Goal: Information Seeking & Learning: Learn about a topic

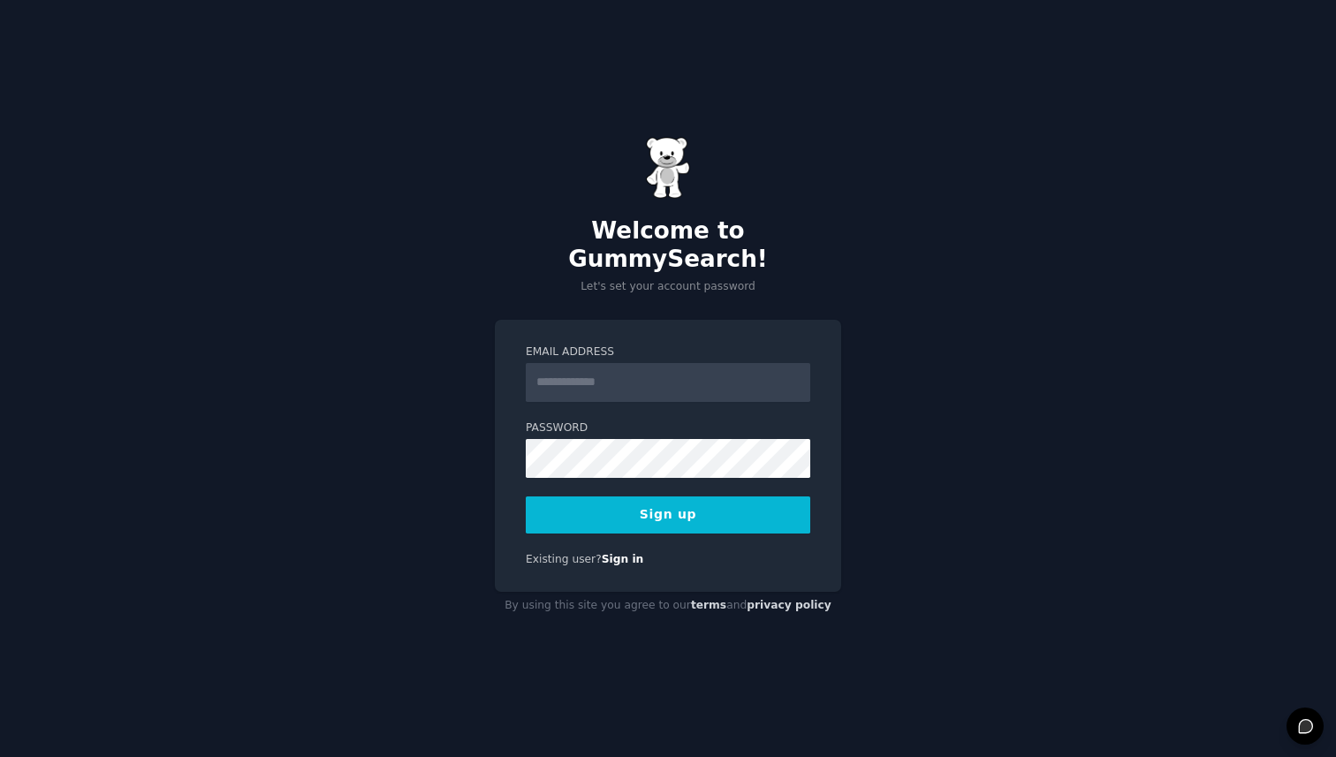
click at [605, 363] on input "Email Address" at bounding box center [668, 382] width 285 height 39
click at [679, 345] on label "Email Address" at bounding box center [668, 353] width 285 height 16
click at [679, 363] on input "Email Address" at bounding box center [668, 382] width 285 height 39
click at [496, 391] on div "Email Address Password Sign up Existing user? Sign in" at bounding box center [668, 456] width 346 height 273
click at [557, 369] on input "Email Address" at bounding box center [668, 382] width 285 height 39
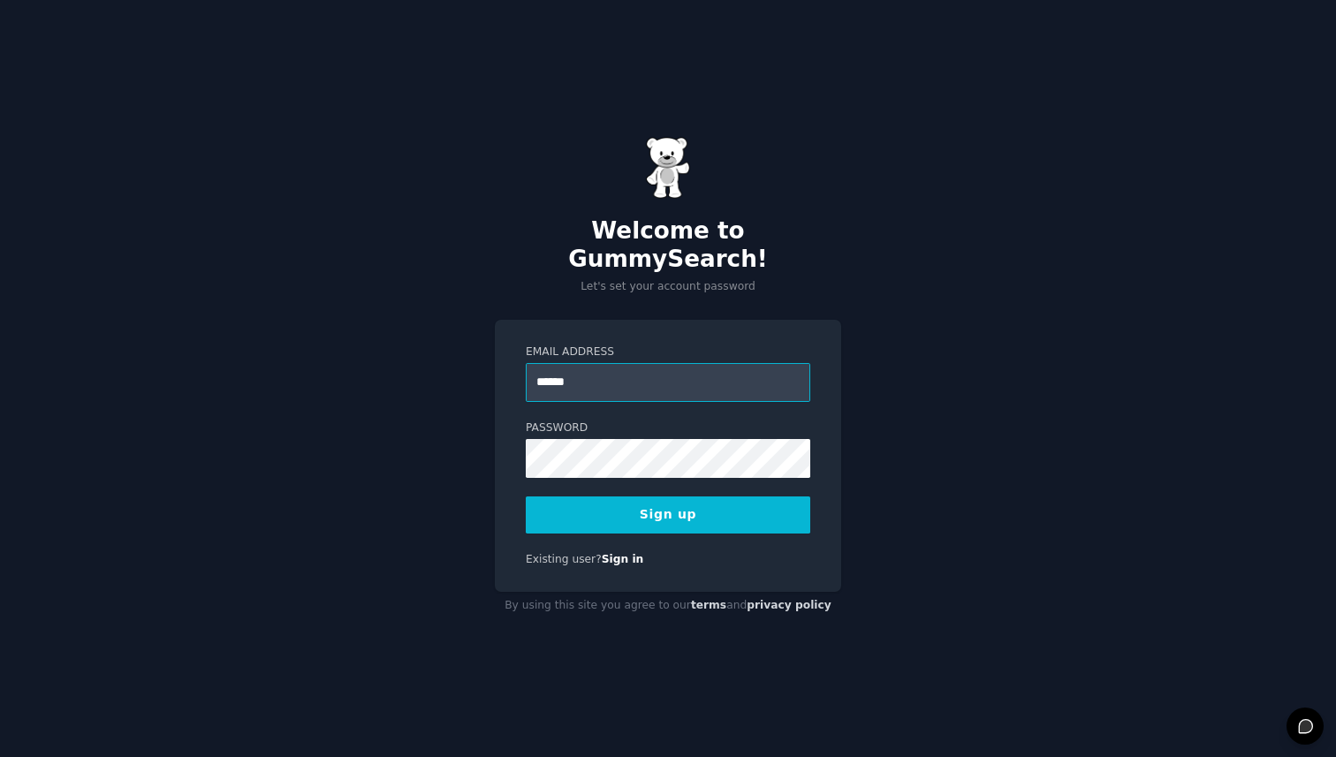
type input "**********"
click at [442, 491] on div "**********" at bounding box center [668, 378] width 1336 height 757
click at [593, 504] on button "Sign up" at bounding box center [668, 515] width 285 height 37
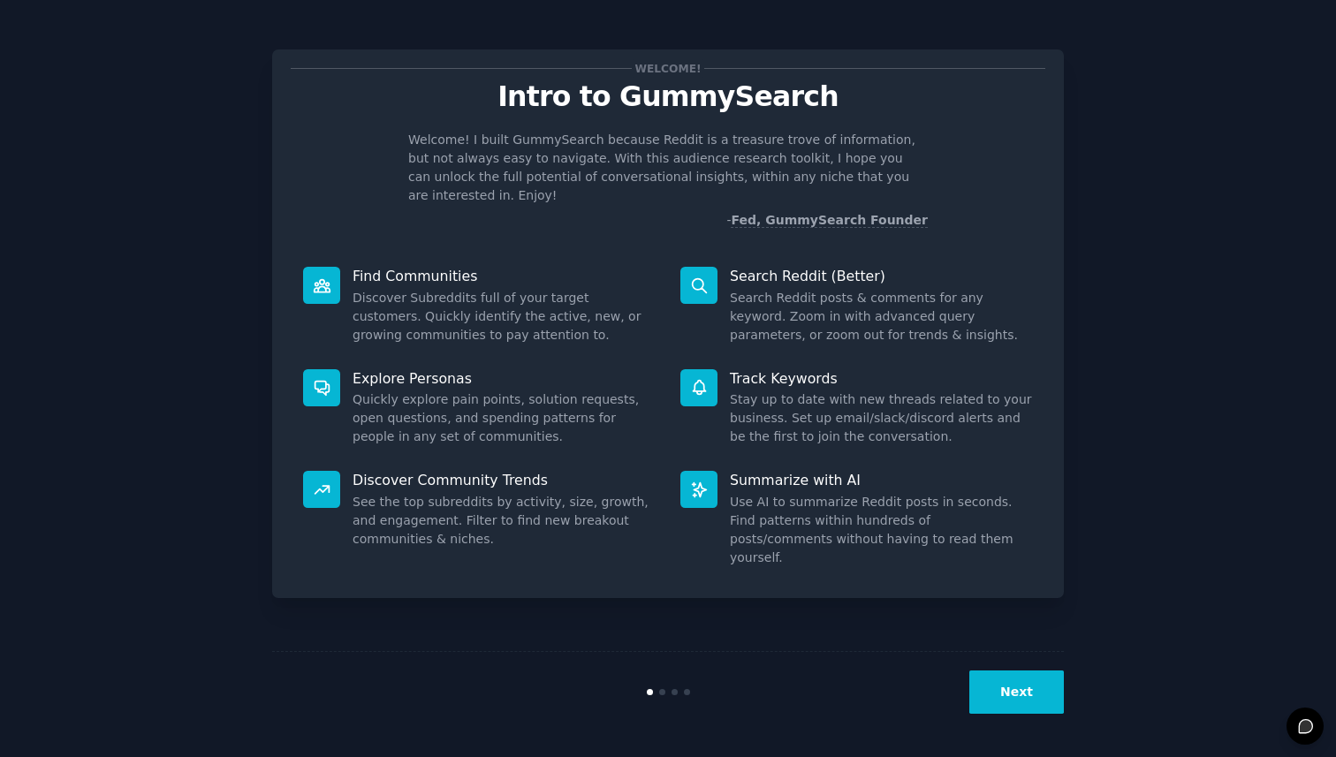
click at [1007, 688] on button "Next" at bounding box center [1016, 692] width 95 height 43
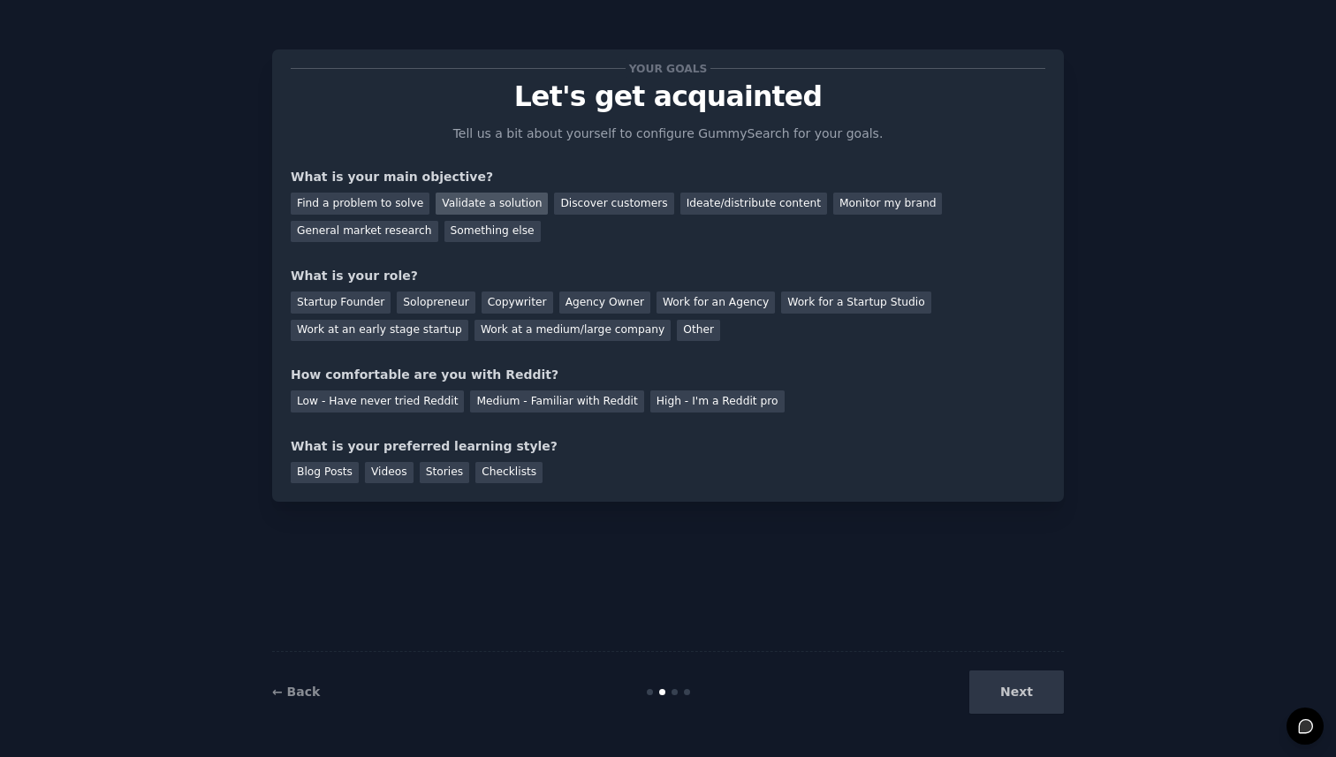
click at [496, 203] on div "Validate a solution" at bounding box center [492, 204] width 112 height 22
click at [625, 203] on div "Discover customers" at bounding box center [613, 204] width 119 height 22
click at [516, 204] on div "Validate a solution" at bounding box center [492, 204] width 112 height 22
click at [353, 313] on div "Startup Founder" at bounding box center [341, 303] width 100 height 22
click at [519, 401] on div "Medium - Familiar with Reddit" at bounding box center [556, 402] width 173 height 22
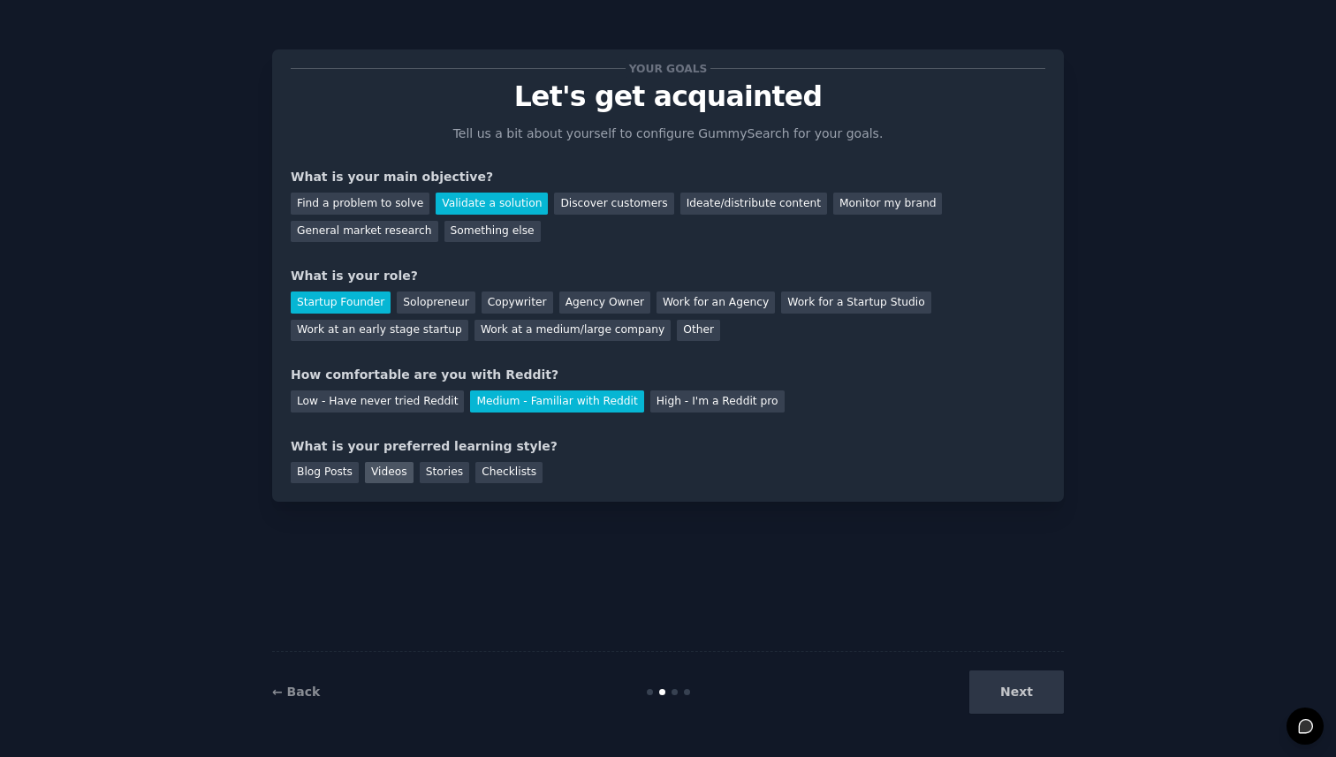
click at [383, 475] on div "Videos" at bounding box center [389, 473] width 49 height 22
click at [1009, 680] on button "Next" at bounding box center [1016, 692] width 95 height 43
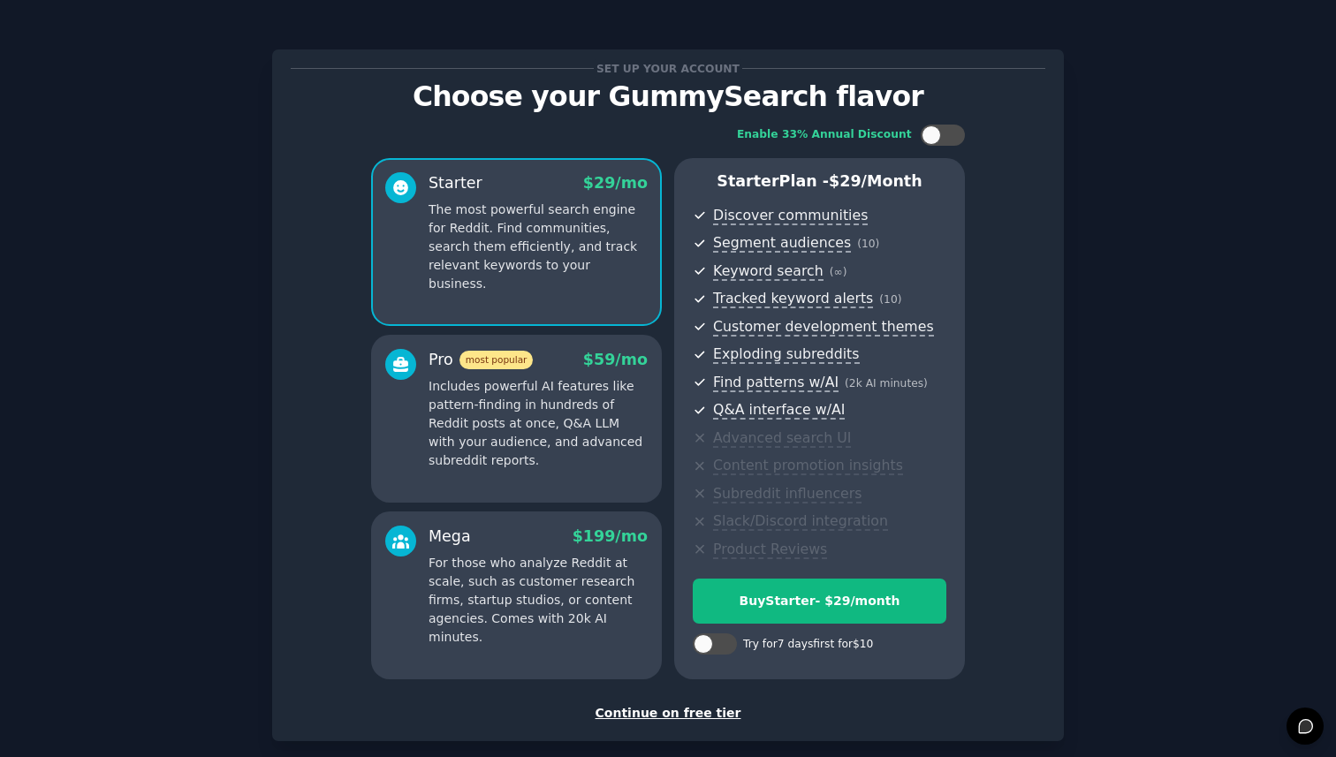
click at [688, 715] on div "Continue on free tier" at bounding box center [668, 713] width 755 height 19
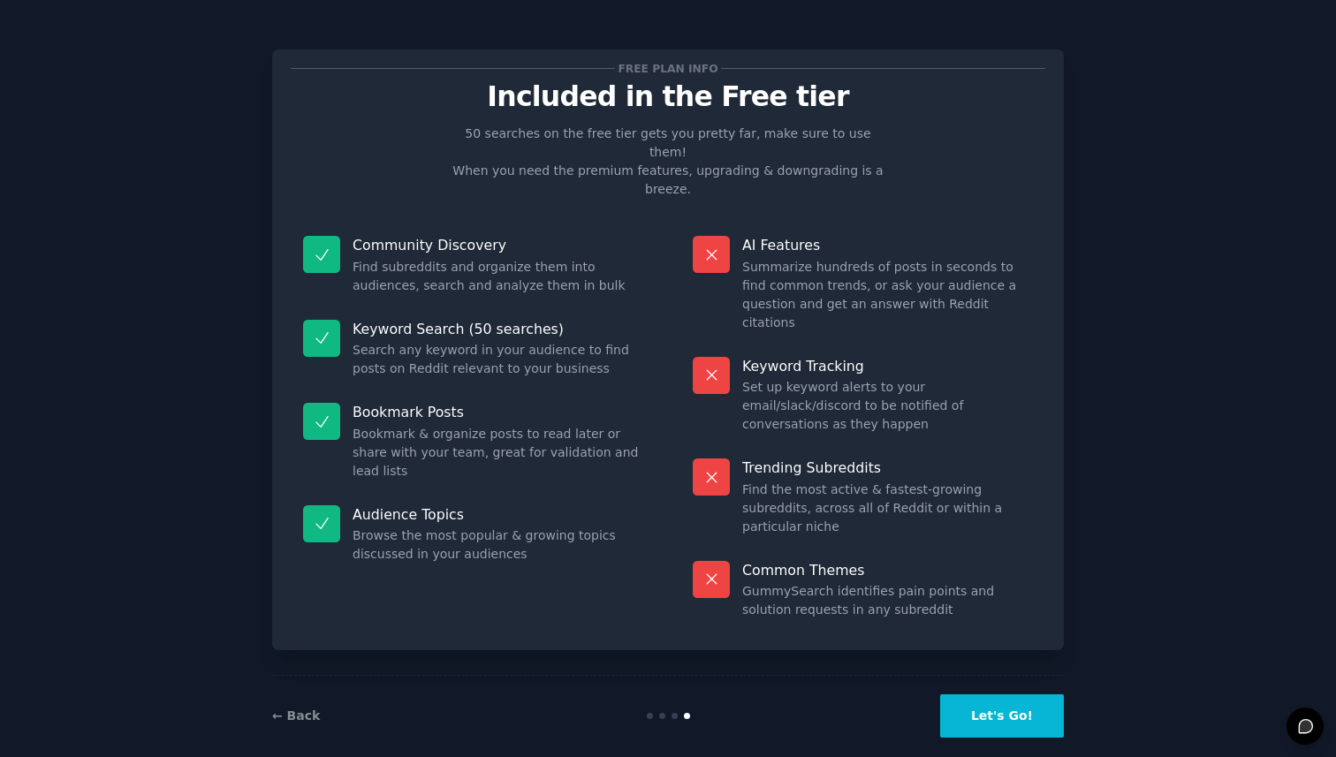
click at [1010, 705] on button "Let's Go!" at bounding box center [1002, 716] width 124 height 43
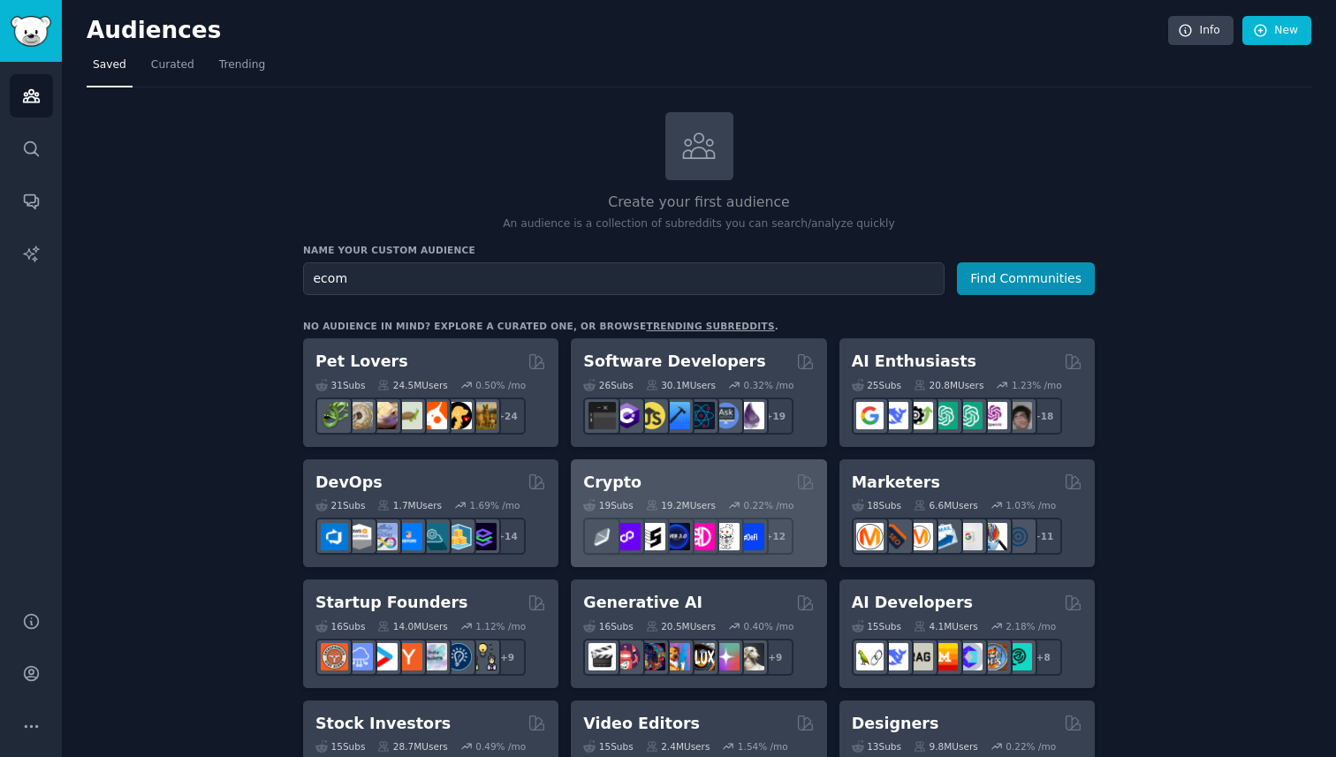
type input "ecom"
click at [957, 262] on button "Find Communities" at bounding box center [1026, 278] width 138 height 33
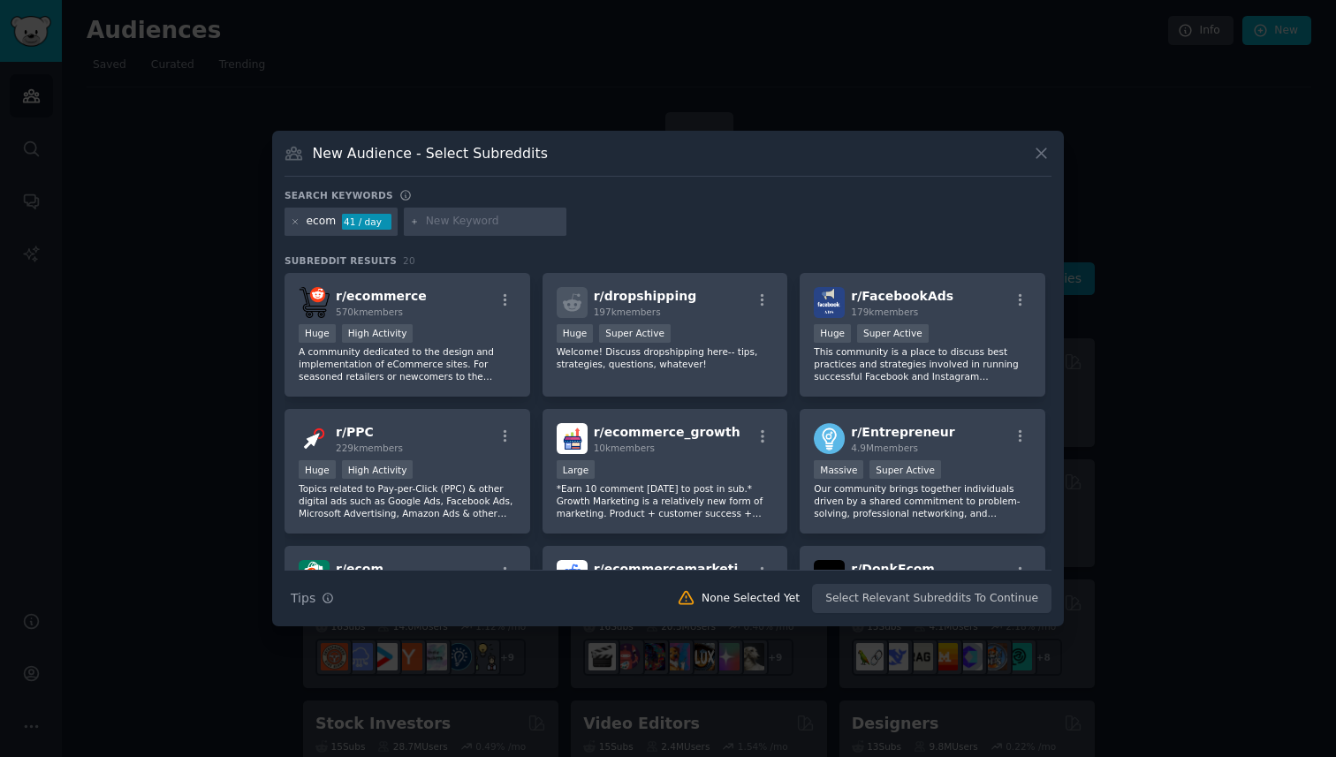
click at [460, 220] on input "text" at bounding box center [493, 222] width 134 height 16
click at [445, 310] on div "r/ ecommerce 570k members" at bounding box center [407, 302] width 217 height 31
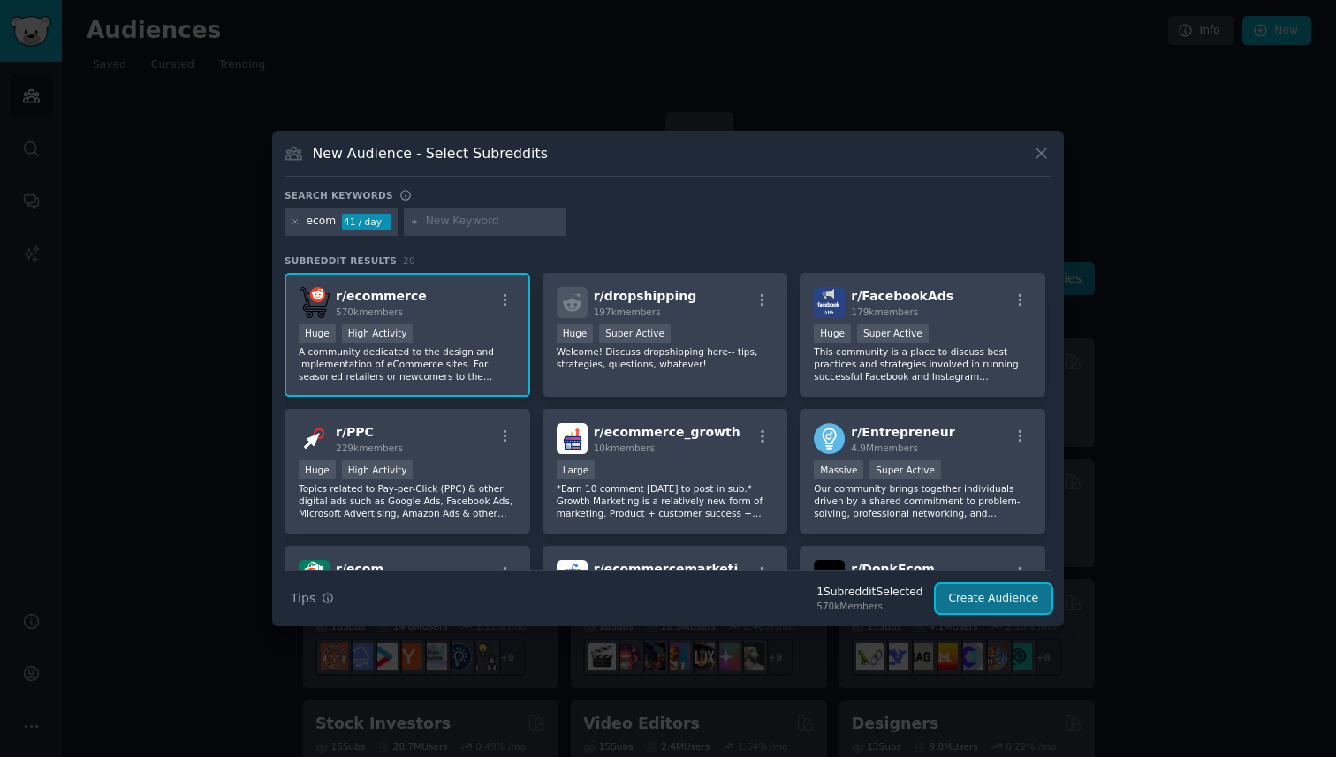
click at [1015, 610] on button "Create Audience" at bounding box center [994, 599] width 117 height 30
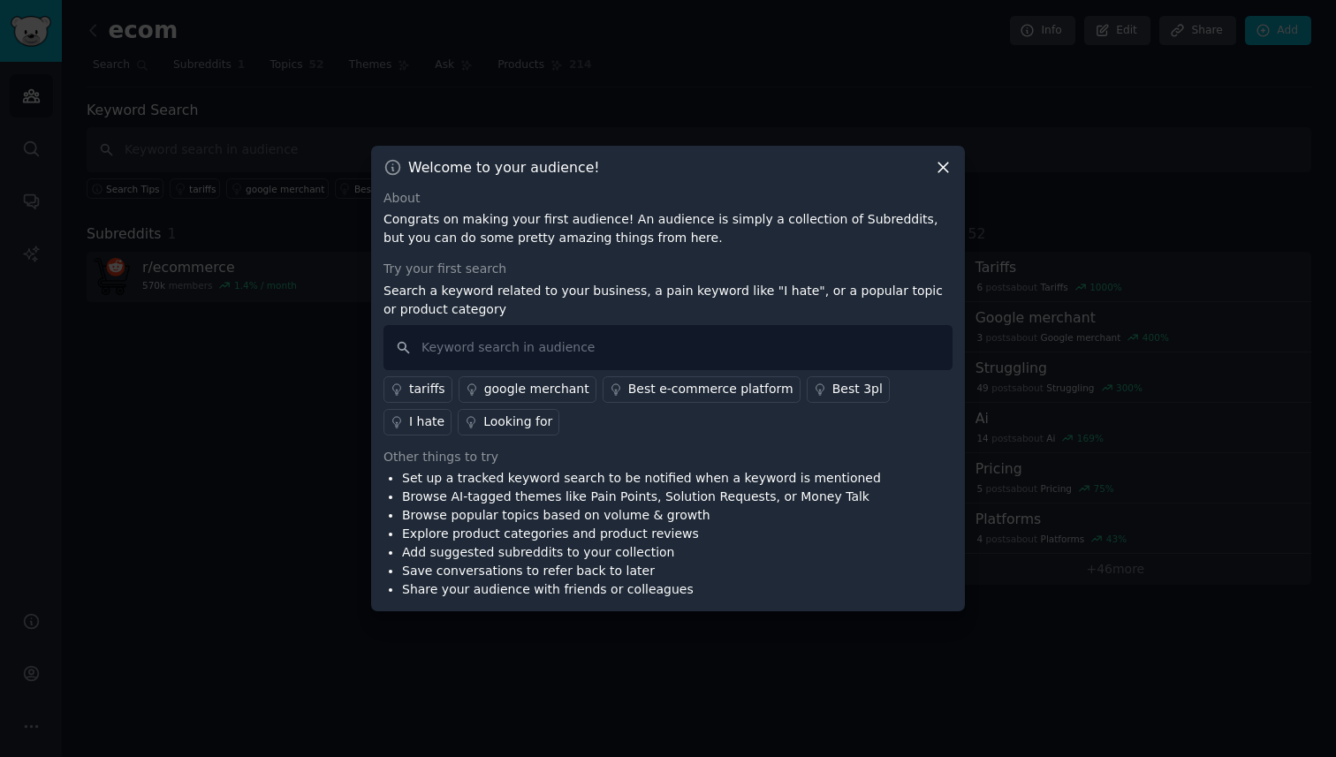
click at [936, 163] on icon at bounding box center [943, 167] width 19 height 19
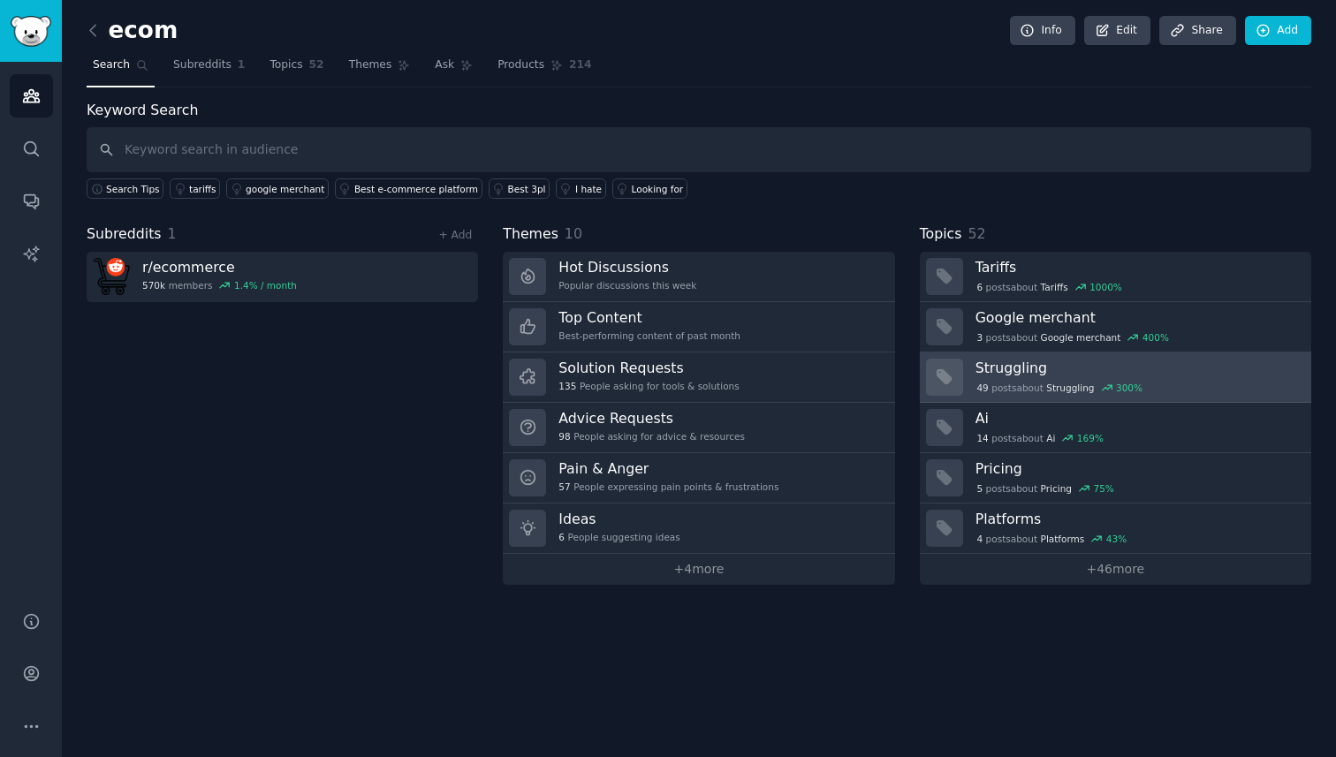
click at [1050, 380] on div "49 post s about Struggling 300 %" at bounding box center [1060, 388] width 169 height 16
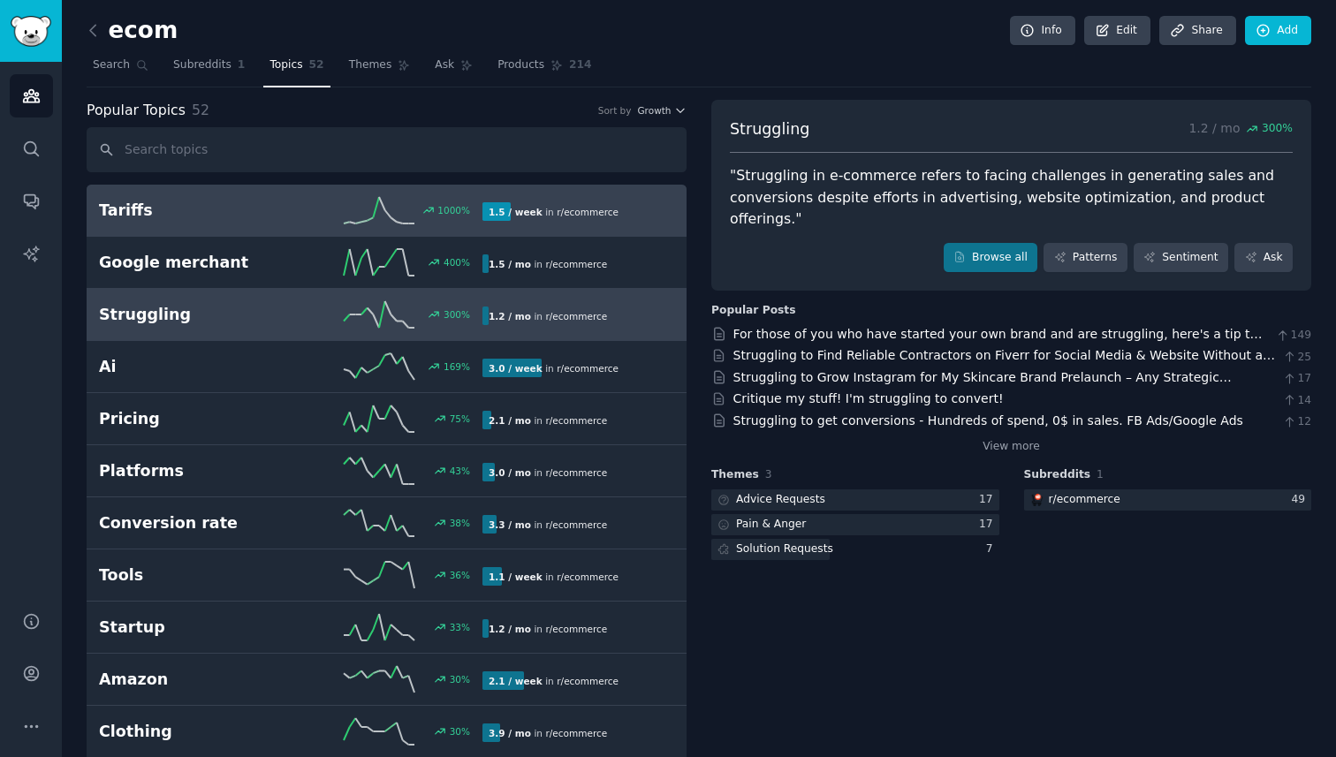
click at [217, 214] on h2 "Tariffs" at bounding box center [195, 211] width 192 height 22
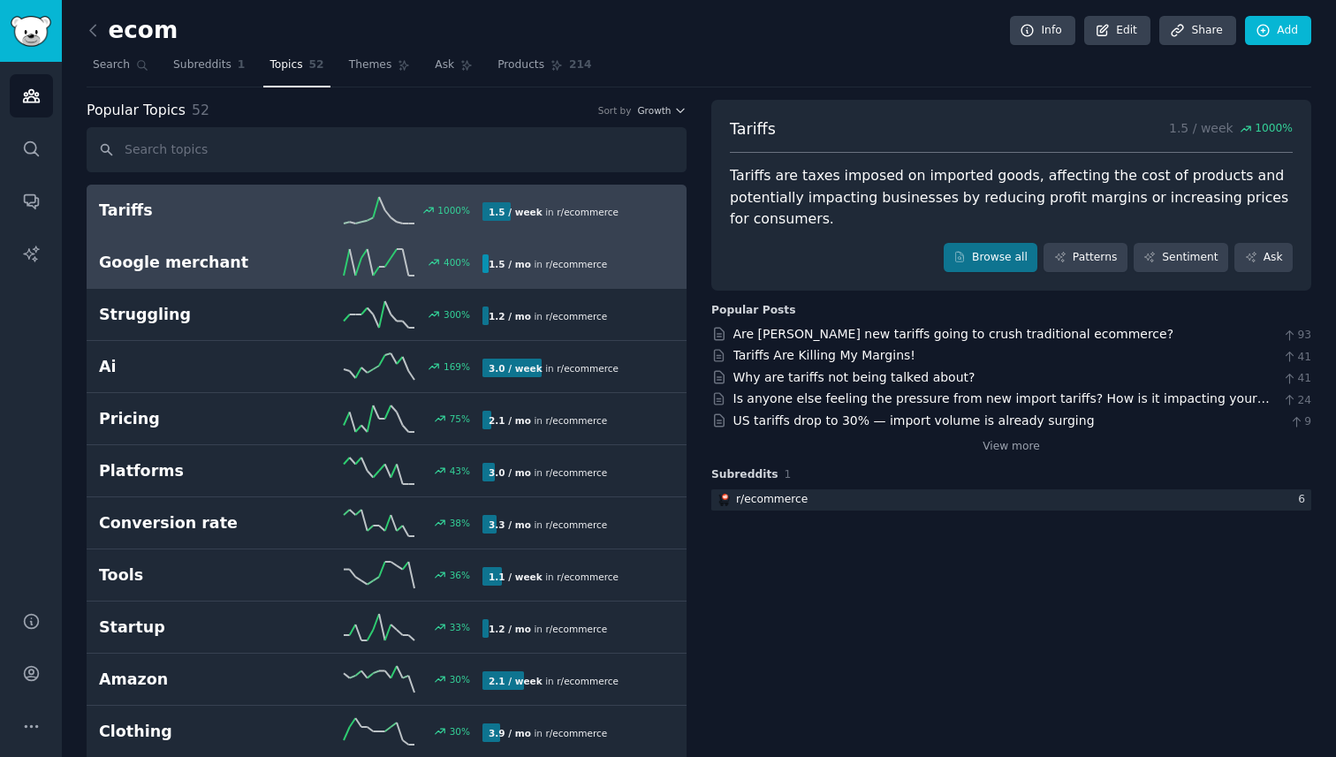
click at [260, 273] on h2 "Google merchant" at bounding box center [195, 263] width 192 height 22
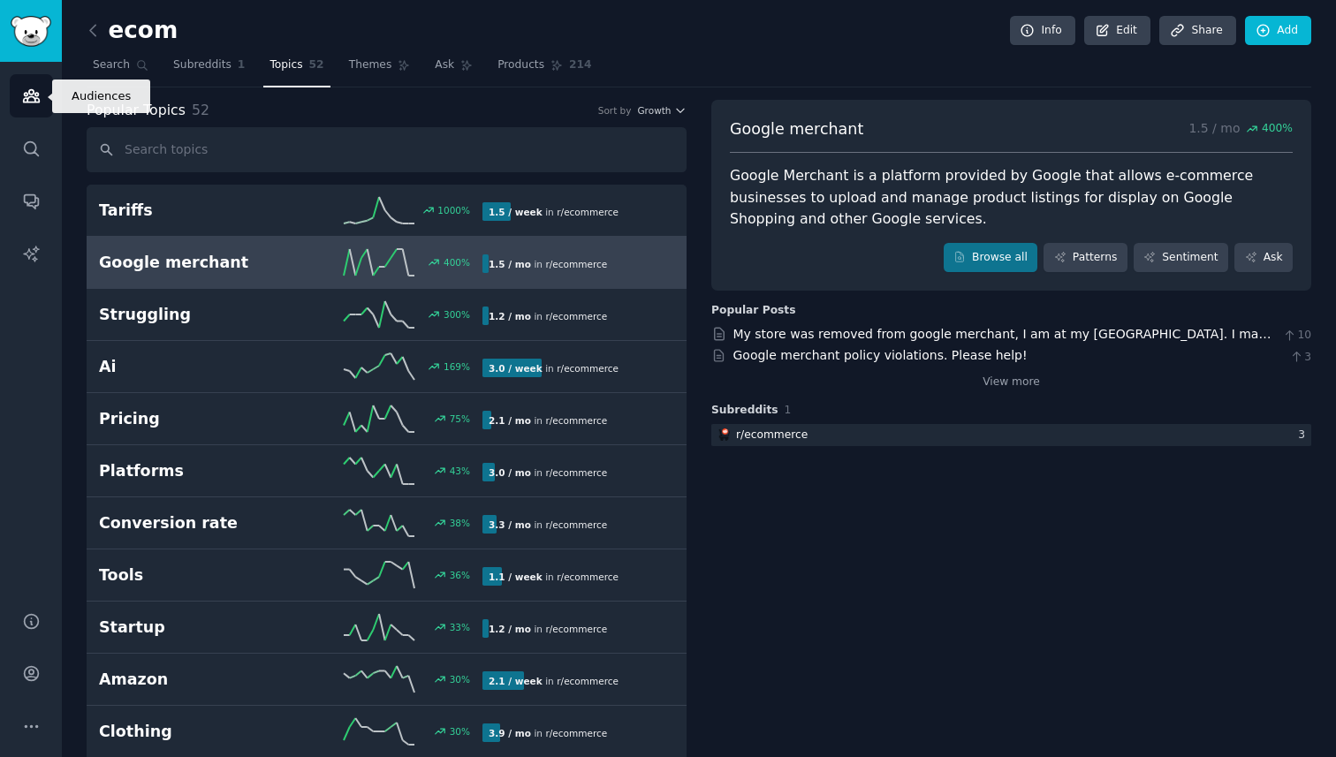
click at [26, 102] on icon "Sidebar" at bounding box center [31, 96] width 16 height 12
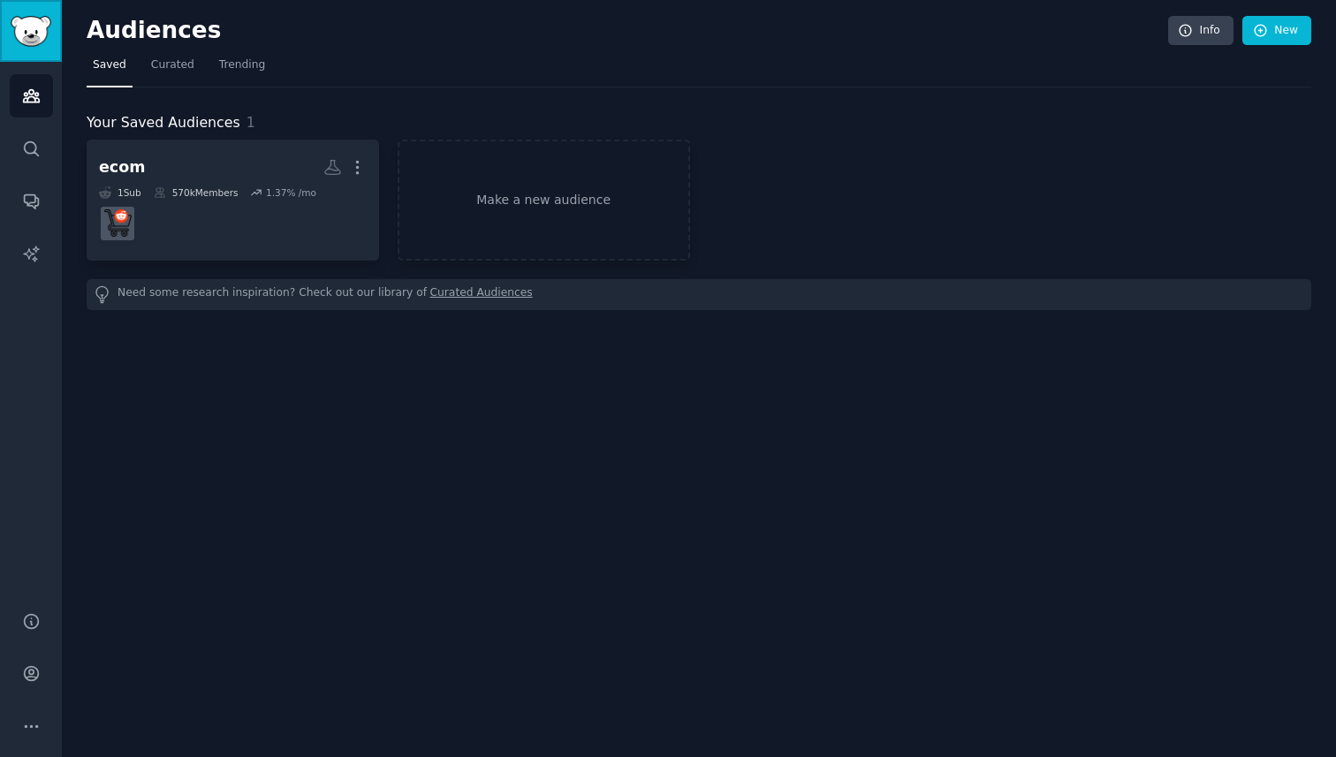
click at [34, 34] on img "Sidebar" at bounding box center [31, 31] width 41 height 31
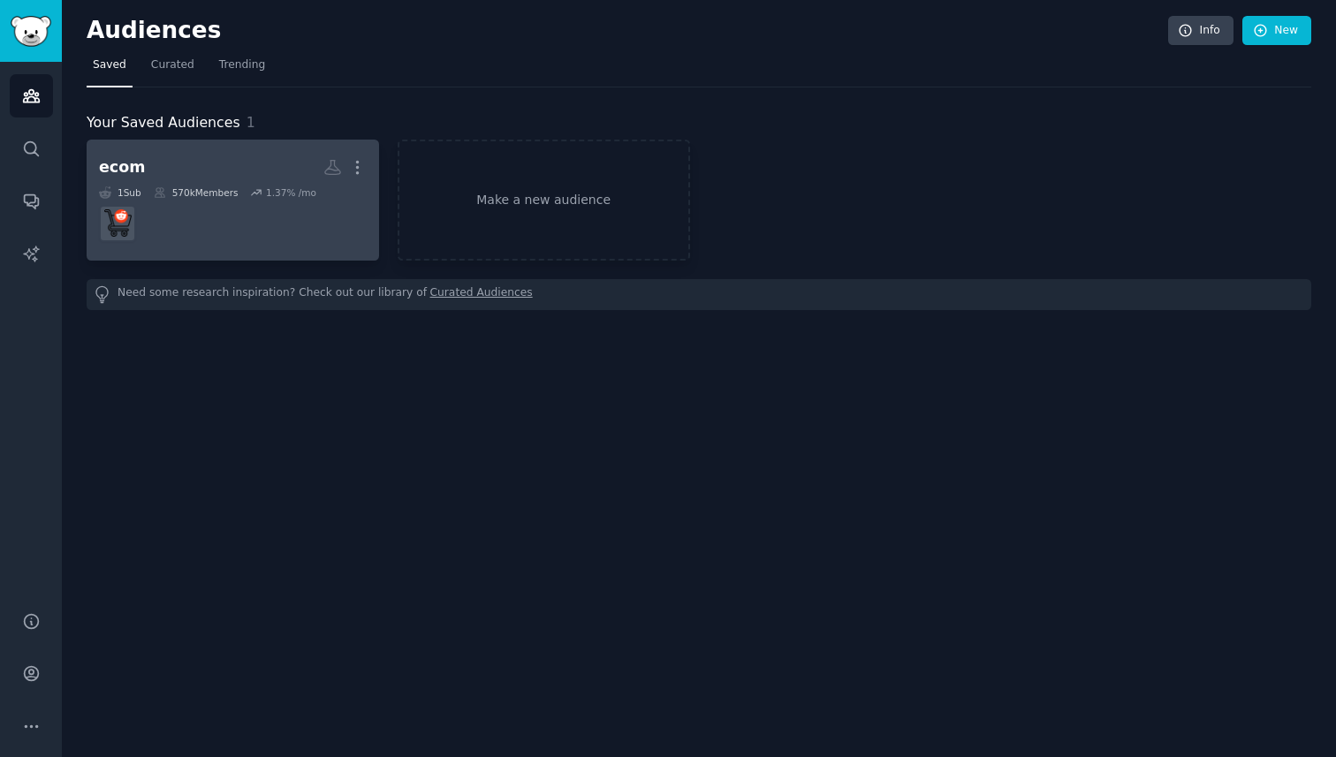
click at [370, 163] on link "ecom Custom Audience More 1 Sub 570k Members 1.37 % /mo r/ecommerce" at bounding box center [233, 200] width 293 height 121
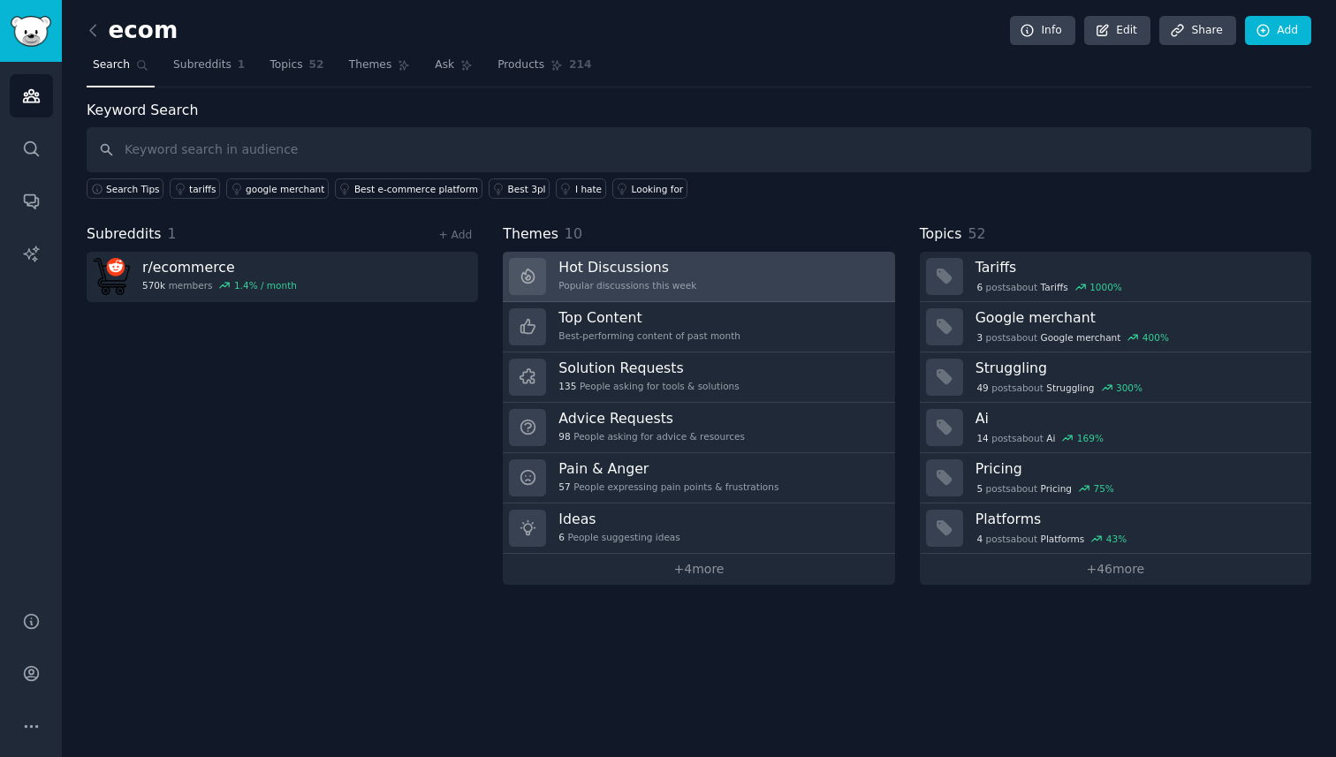
click at [677, 280] on div "Popular discussions this week" at bounding box center [628, 285] width 138 height 12
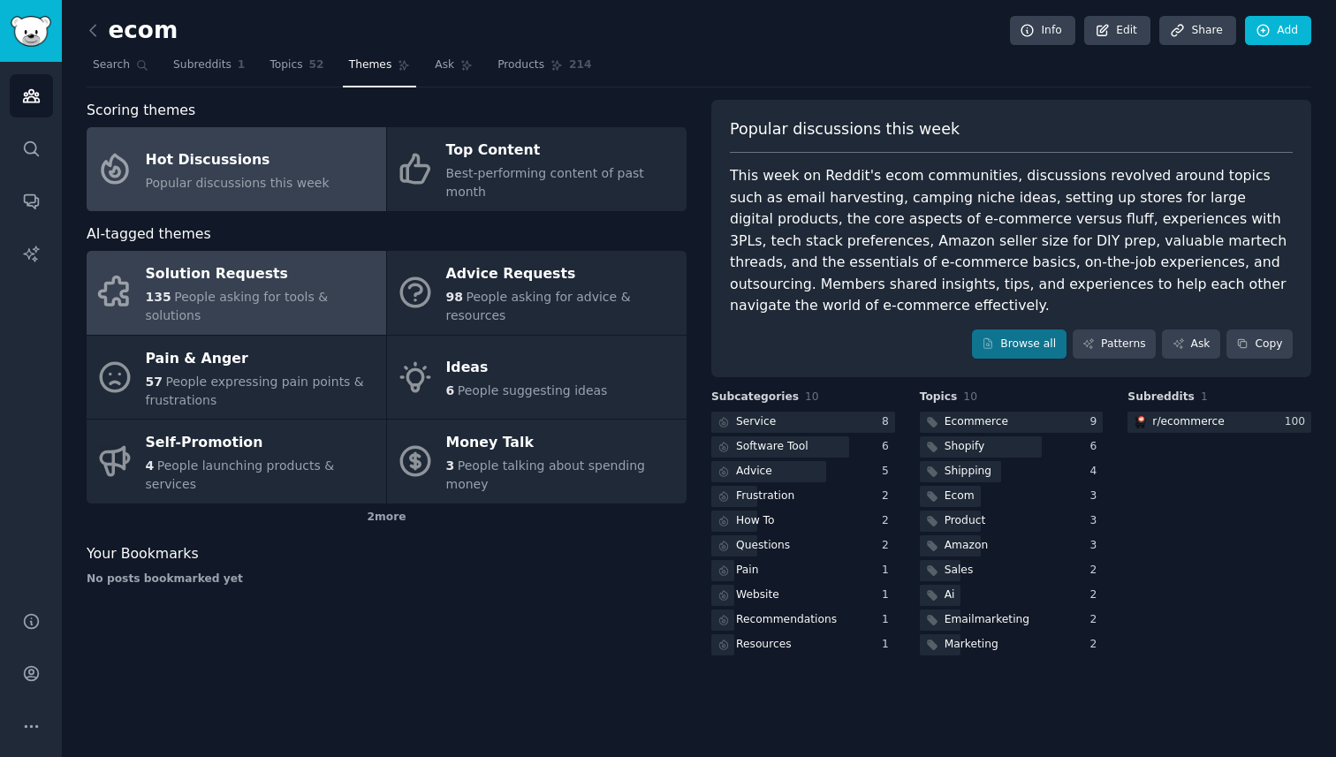
click at [309, 261] on div "Solution Requests" at bounding box center [262, 275] width 232 height 28
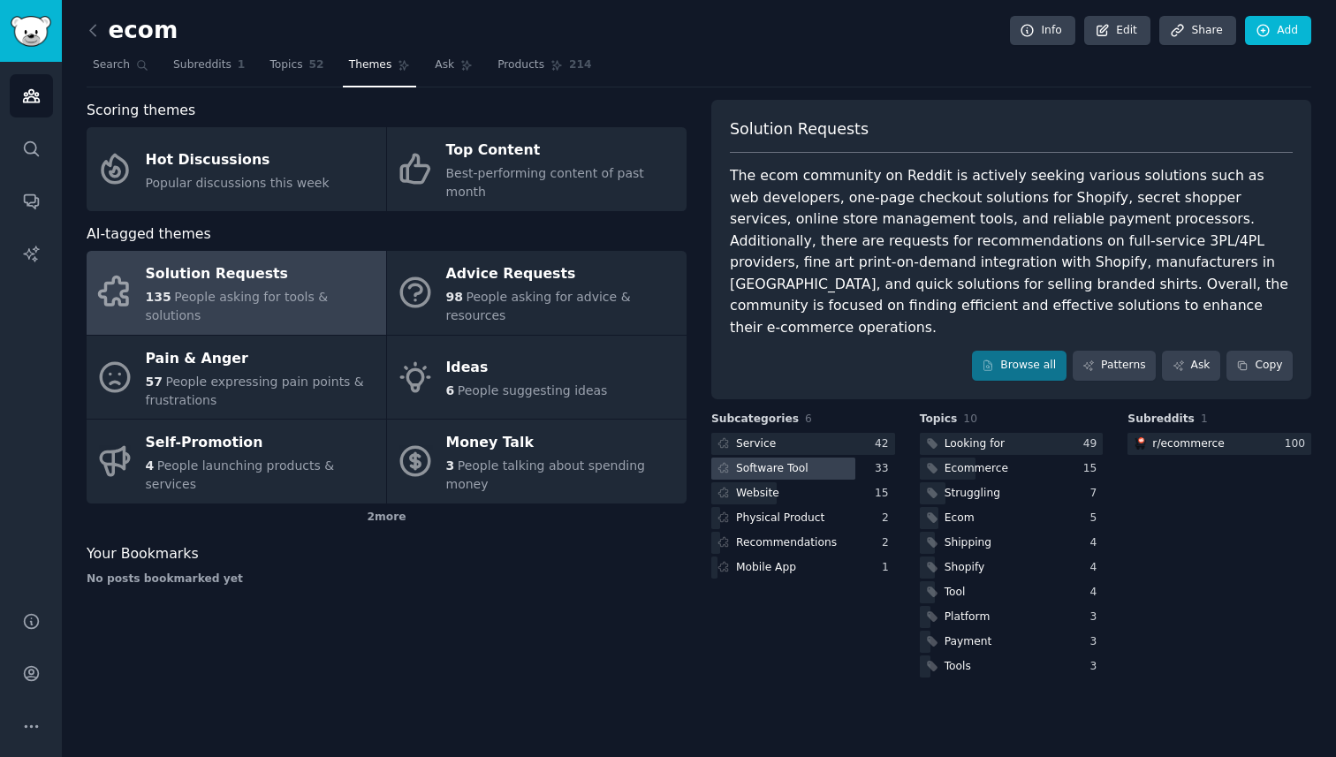
click at [824, 458] on div at bounding box center [783, 469] width 144 height 22
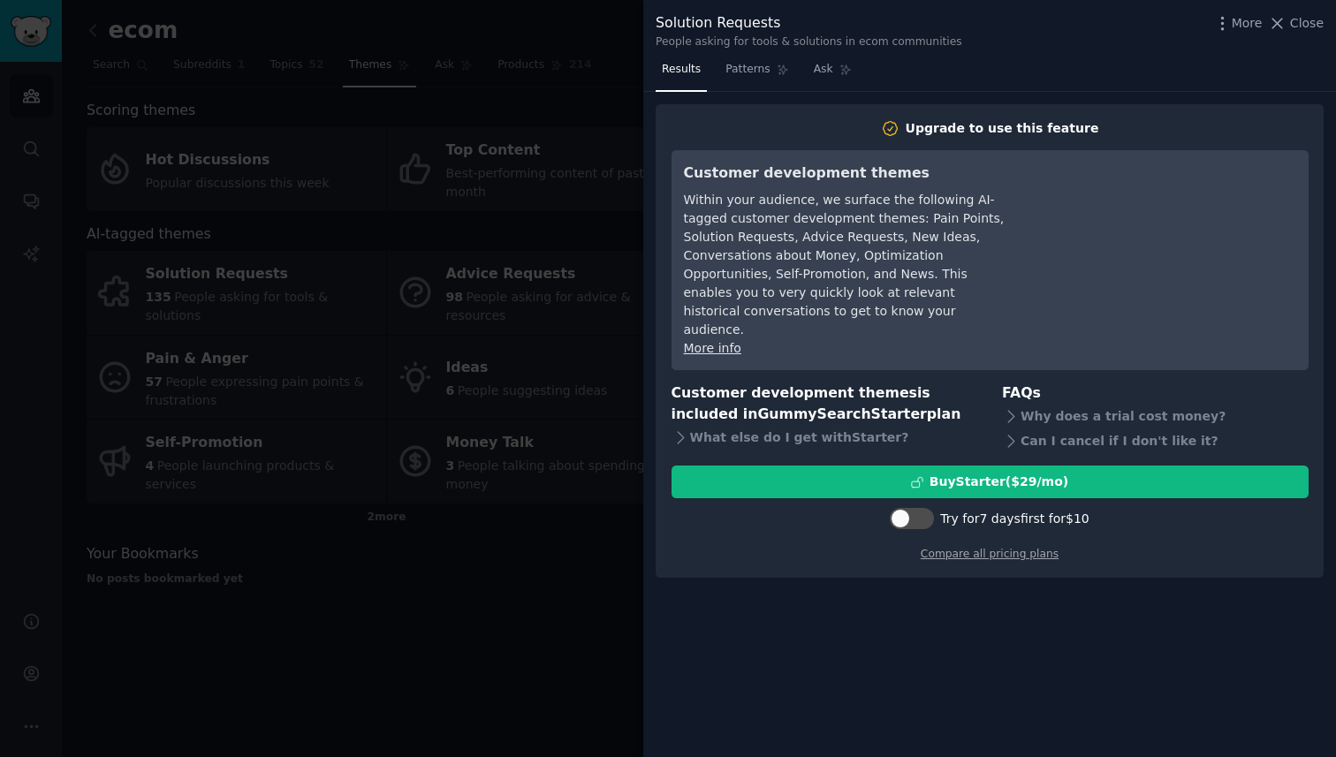
click at [549, 485] on div at bounding box center [668, 378] width 1336 height 757
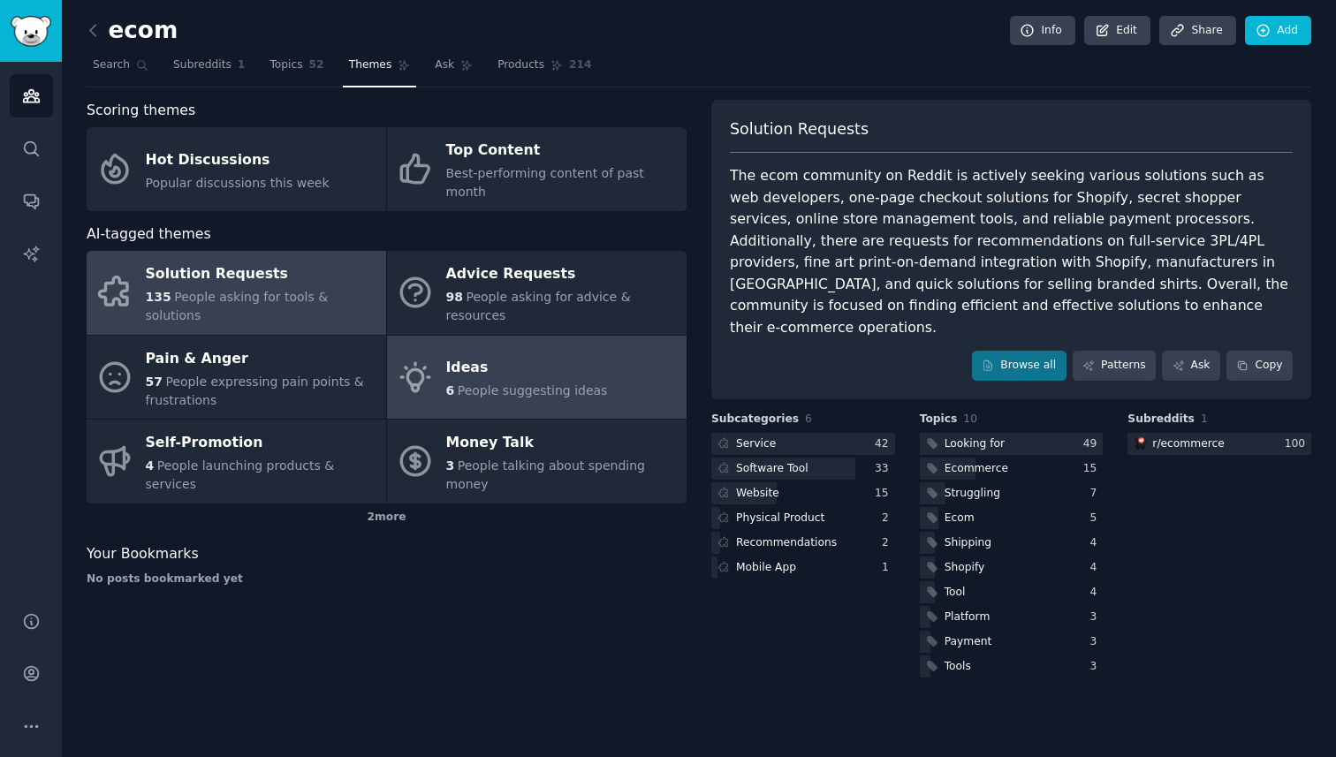
click at [528, 354] on div "Ideas" at bounding box center [527, 368] width 162 height 28
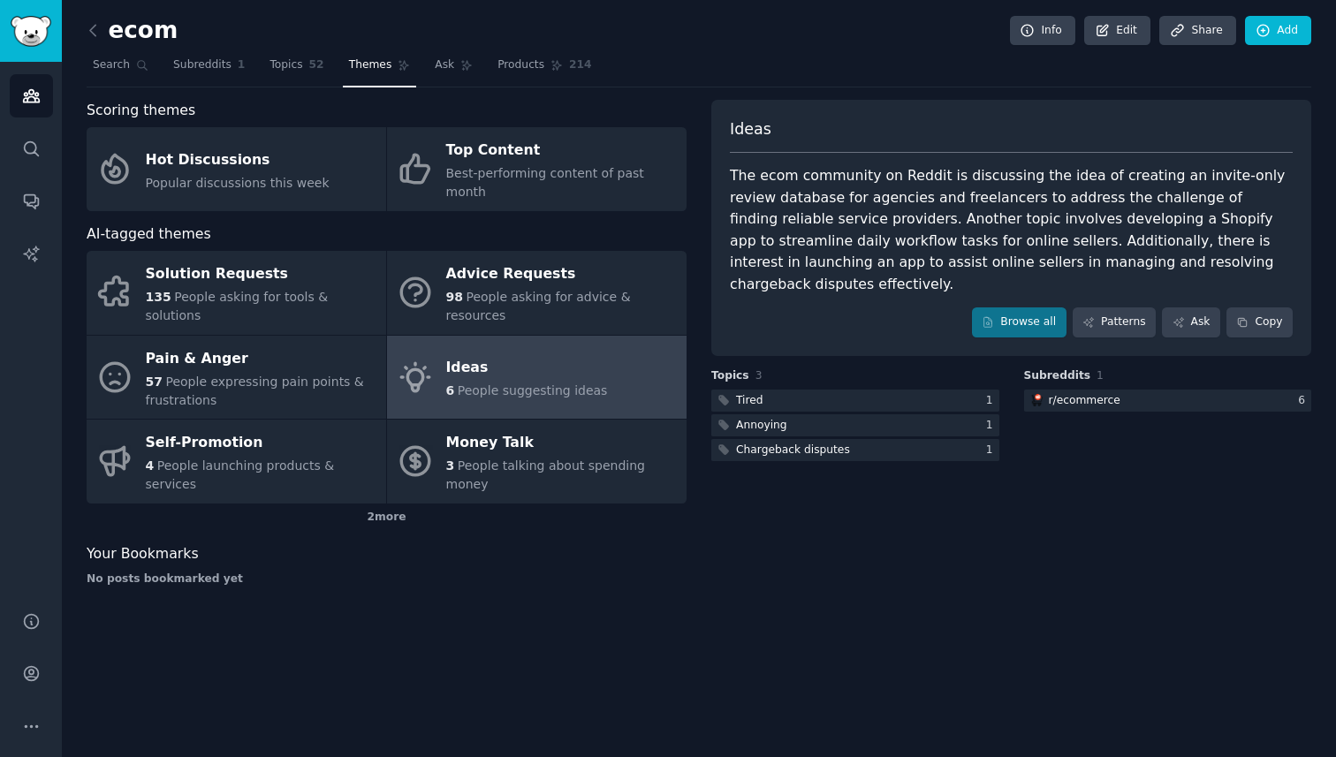
click at [1137, 369] on h3 "Subreddits 1" at bounding box center [1168, 377] width 288 height 16
click at [1137, 390] on div at bounding box center [1168, 401] width 288 height 22
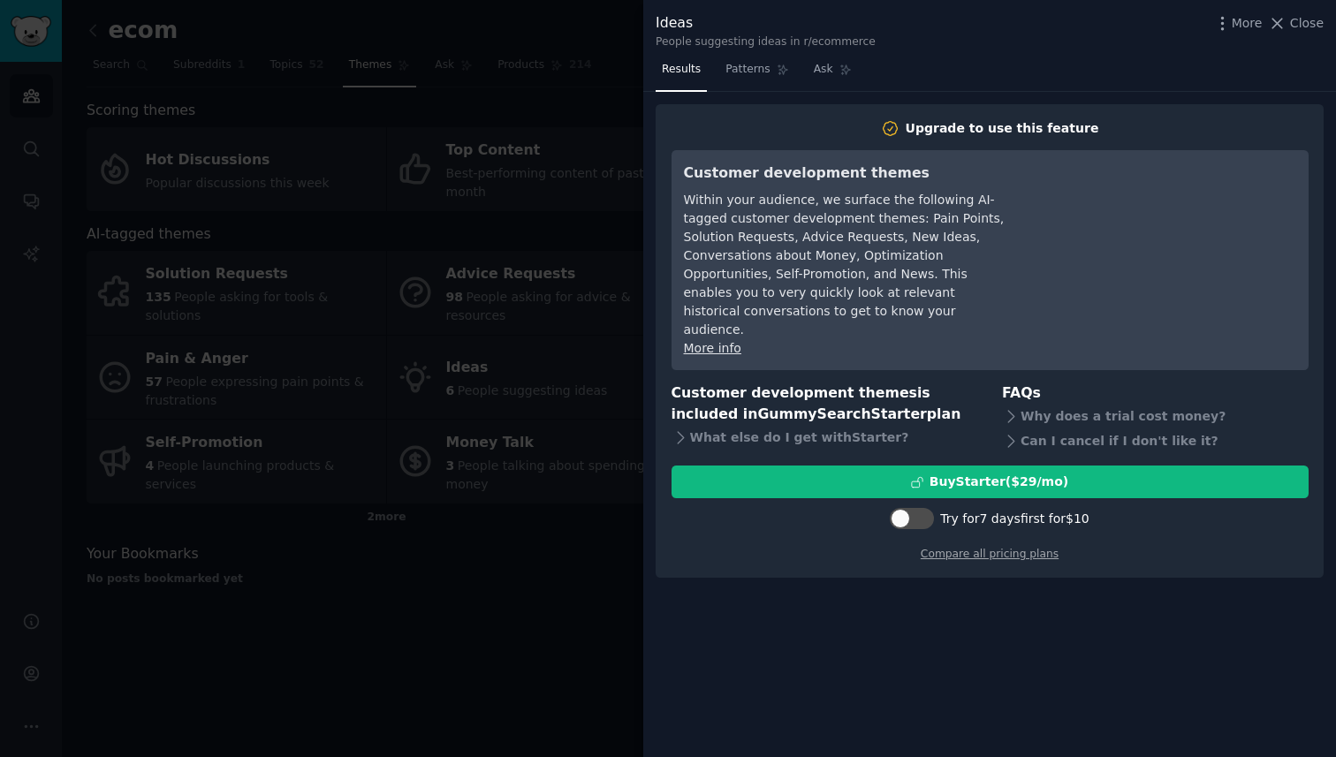
click at [593, 551] on div at bounding box center [668, 378] width 1336 height 757
